Goal: Use online tool/utility: Utilize a website feature to perform a specific function

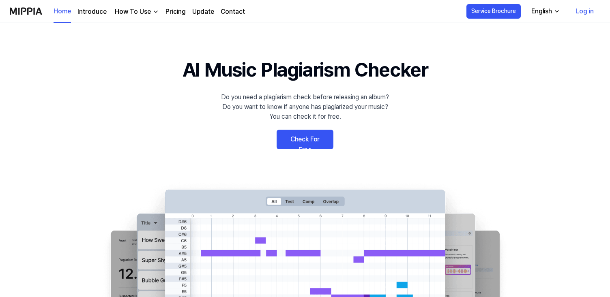
click at [295, 141] on link "Check For Free" at bounding box center [305, 139] width 57 height 19
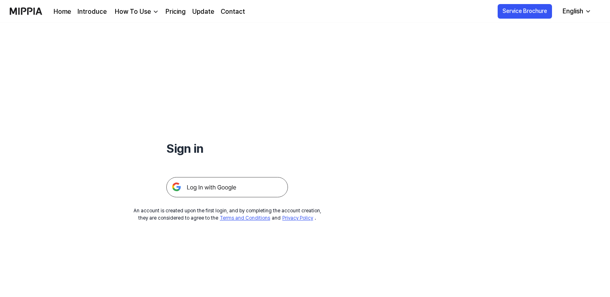
click at [234, 198] on div "Sign in An account is created upon the first login, and by completing the accou…" at bounding box center [227, 122] width 455 height 199
click at [233, 190] on img at bounding box center [227, 187] width 122 height 20
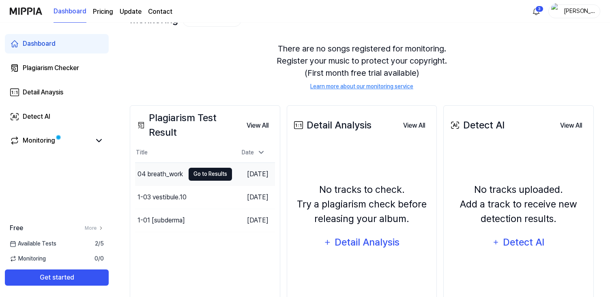
scroll to position [98, 0]
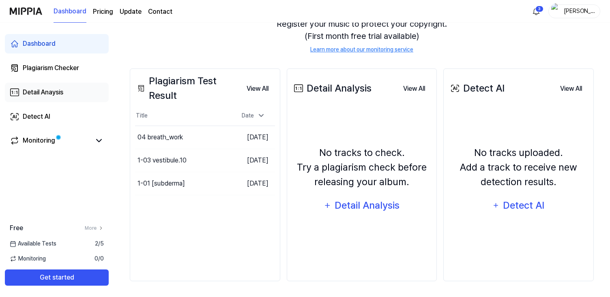
click at [47, 91] on div "Detail Anaysis" at bounding box center [43, 93] width 41 height 10
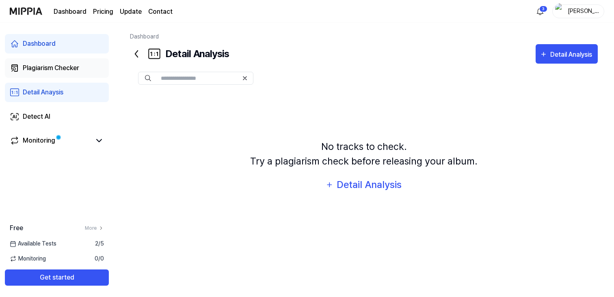
click at [58, 67] on div "Plagiarism Checker" at bounding box center [51, 68] width 56 height 10
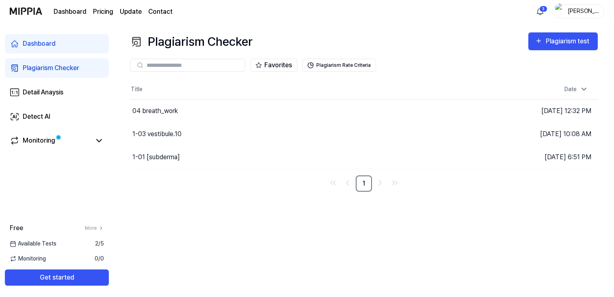
click at [44, 48] on div "Dashboard" at bounding box center [39, 44] width 33 height 10
